Goal: Information Seeking & Learning: Learn about a topic

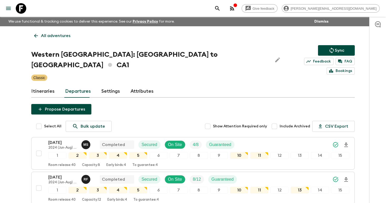
scroll to position [478, 0]
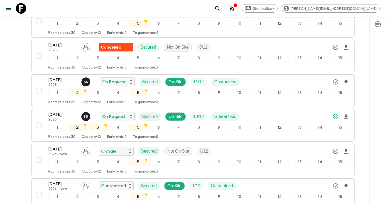
click at [220, 9] on icon "search adventures" at bounding box center [217, 8] width 6 height 6
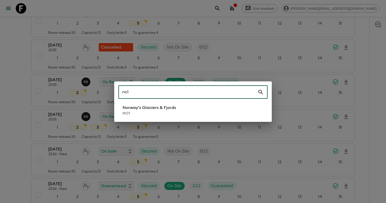
type input "no1"
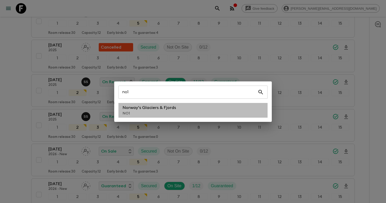
click at [135, 109] on p "Norway's Glaciers & Fjords" at bounding box center [149, 107] width 53 height 6
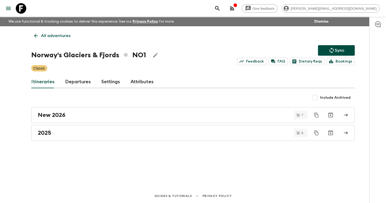
click at [77, 87] on link "Departures" at bounding box center [78, 82] width 26 height 13
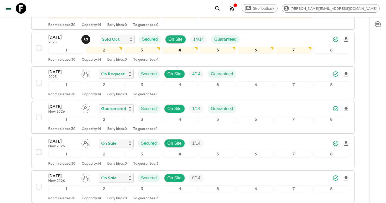
scroll to position [477, 0]
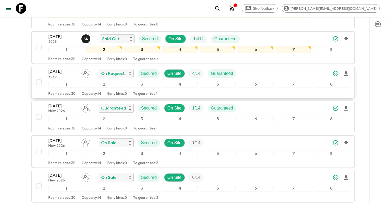
click at [346, 73] on icon "Download Onboarding" at bounding box center [346, 74] width 6 height 6
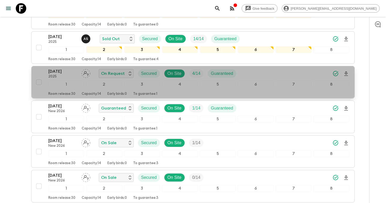
click at [64, 74] on div "13 Sep 2025 2025" at bounding box center [62, 73] width 29 height 10
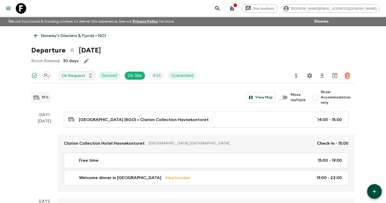
click at [307, 76] on icon "Settings" at bounding box center [309, 75] width 6 height 6
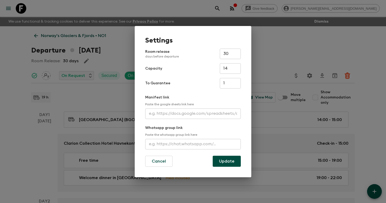
click at [182, 115] on input "text" at bounding box center [193, 113] width 96 height 10
paste input "[URL][DOMAIN_NAME]"
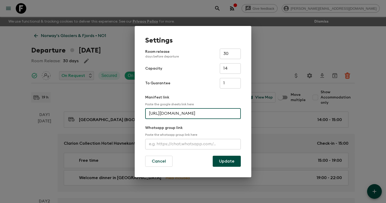
scroll to position [0, 137]
type input "[URL][DOMAIN_NAME]"
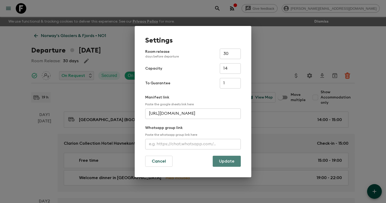
click at [225, 158] on button "Update" at bounding box center [227, 161] width 28 height 11
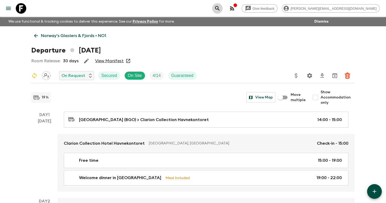
click at [219, 7] on icon "search adventures" at bounding box center [217, 8] width 4 height 4
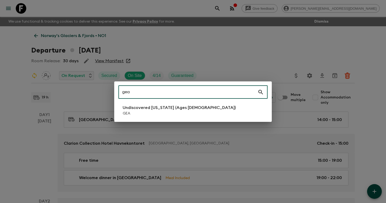
type input "gea"
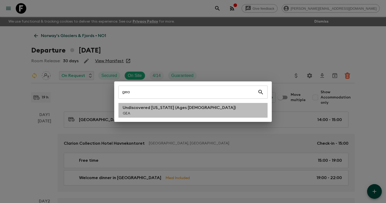
click at [187, 111] on p "GEA" at bounding box center [179, 113] width 113 height 5
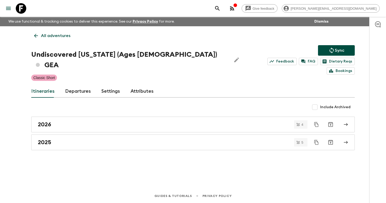
click at [75, 85] on link "Departures" at bounding box center [78, 91] width 26 height 13
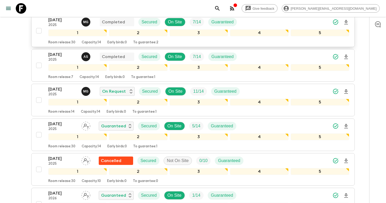
scroll to position [147, 0]
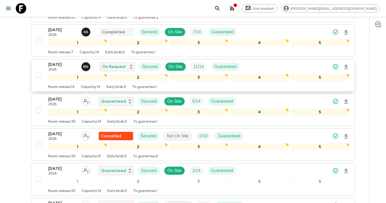
click at [345, 64] on icon "Download Onboarding" at bounding box center [346, 67] width 6 height 6
click at [57, 61] on p "[DATE]" at bounding box center [62, 64] width 29 height 6
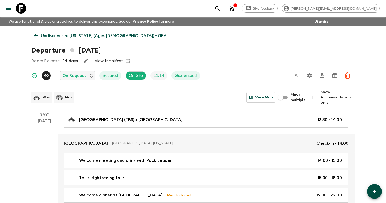
click at [220, 7] on icon "search adventures" at bounding box center [217, 8] width 6 height 6
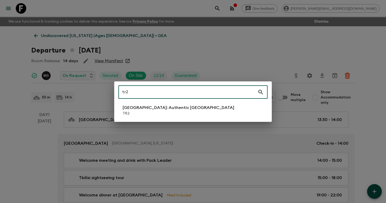
type input "tr2"
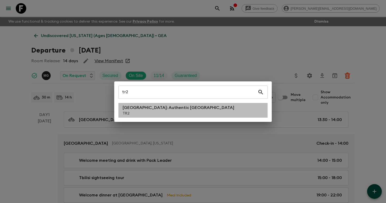
click at [184, 111] on li "[GEOGRAPHIC_DATA]: Authentic [GEOGRAPHIC_DATA] TR2" at bounding box center [192, 110] width 149 height 15
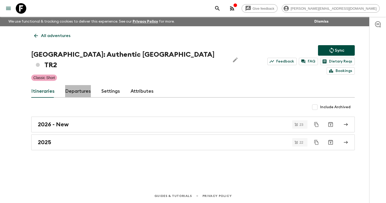
click at [76, 85] on link "Departures" at bounding box center [78, 91] width 26 height 13
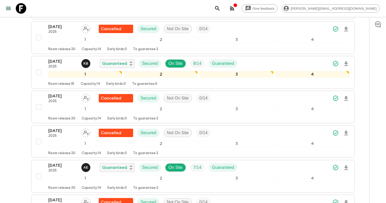
scroll to position [774, 0]
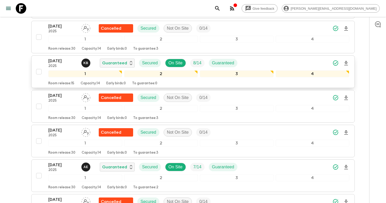
click at [346, 60] on icon "Download Onboarding" at bounding box center [346, 63] width 6 height 6
click at [60, 58] on p "[DATE]" at bounding box center [62, 61] width 29 height 6
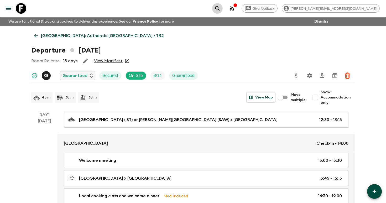
click at [219, 7] on icon "search adventures" at bounding box center [217, 8] width 4 height 4
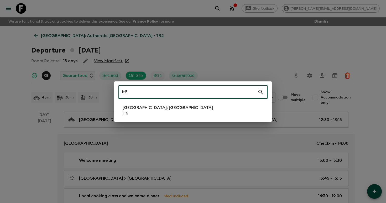
type input "it5"
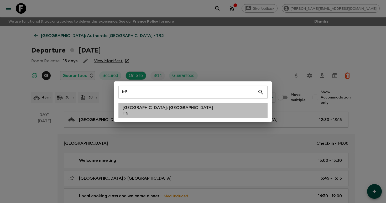
click at [175, 109] on li "[GEOGRAPHIC_DATA]: [GEOGRAPHIC_DATA] IT5" at bounding box center [192, 110] width 149 height 15
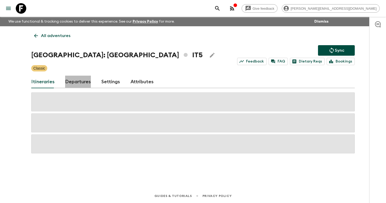
click at [81, 84] on link "Departures" at bounding box center [78, 82] width 26 height 13
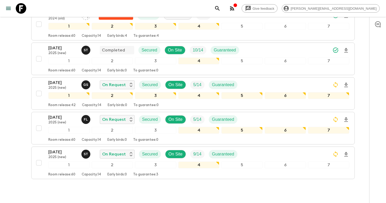
scroll to position [328, 0]
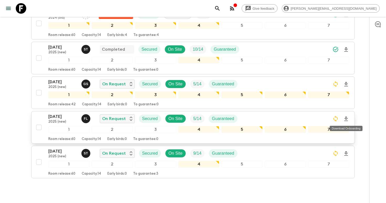
click at [345, 119] on icon "Download Onboarding" at bounding box center [346, 119] width 4 height 4
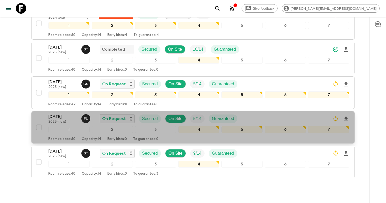
click at [56, 120] on p "2025 (new)" at bounding box center [62, 122] width 29 height 4
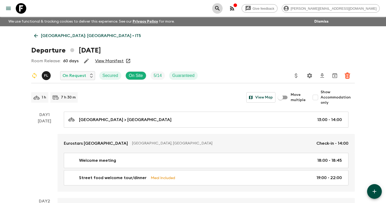
click at [220, 8] on icon "search adventures" at bounding box center [217, 8] width 6 height 6
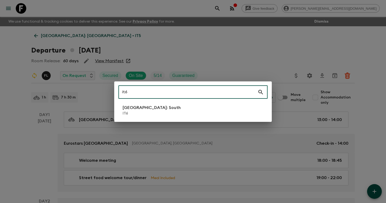
type input "it6"
click at [165, 112] on li "[GEOGRAPHIC_DATA]: South IT6" at bounding box center [192, 110] width 149 height 15
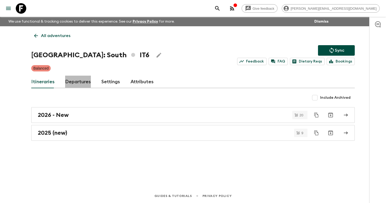
click at [78, 83] on link "Departures" at bounding box center [78, 82] width 26 height 13
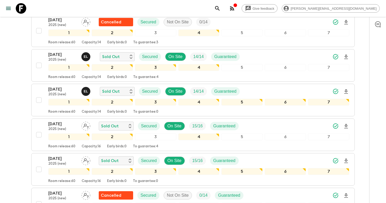
scroll to position [163, 0]
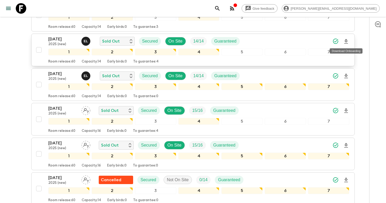
click at [345, 42] on icon "Download Onboarding" at bounding box center [346, 41] width 4 height 4
click at [219, 8] on icon "search adventures" at bounding box center [217, 8] width 4 height 4
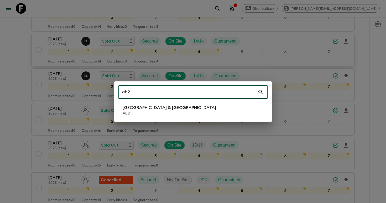
type input "ab2"
click at [172, 110] on li "Argentina & [GEOGRAPHIC_DATA] AB2" at bounding box center [192, 110] width 149 height 15
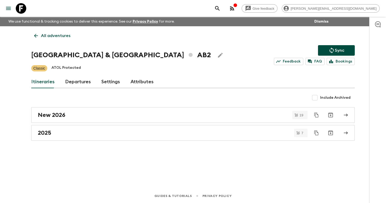
click at [73, 82] on link "Departures" at bounding box center [78, 82] width 26 height 13
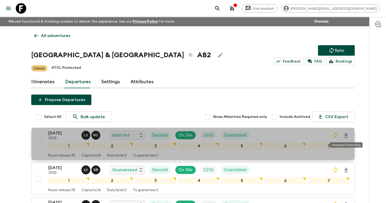
click at [347, 135] on icon "Download Onboarding" at bounding box center [346, 135] width 6 height 6
